Goal: Information Seeking & Learning: Understand process/instructions

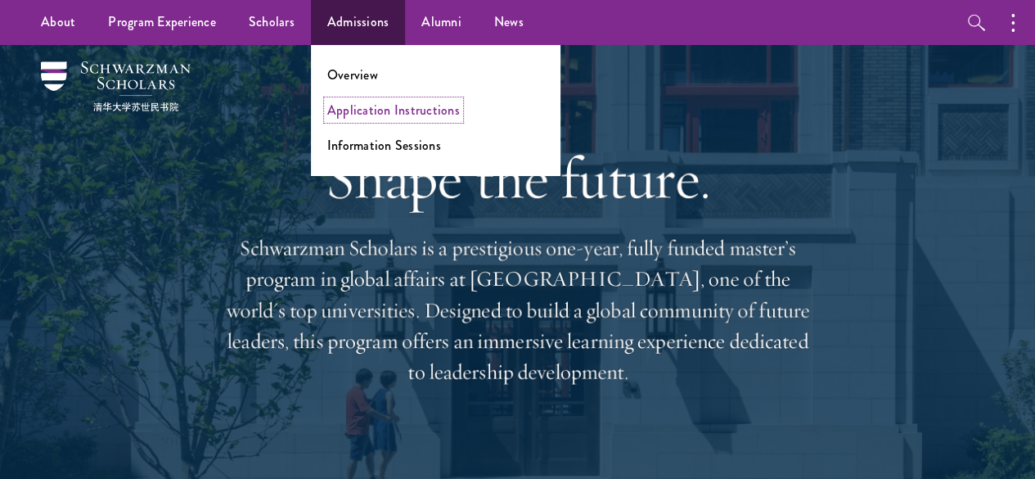
click at [381, 111] on link "Application Instructions" at bounding box center [393, 110] width 133 height 19
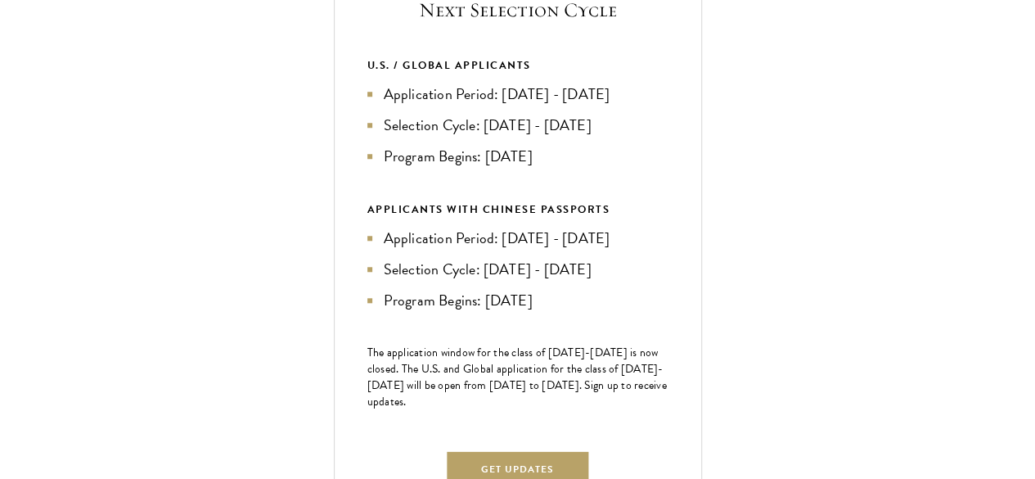
scroll to position [900, 0]
